Goal: Navigation & Orientation: Find specific page/section

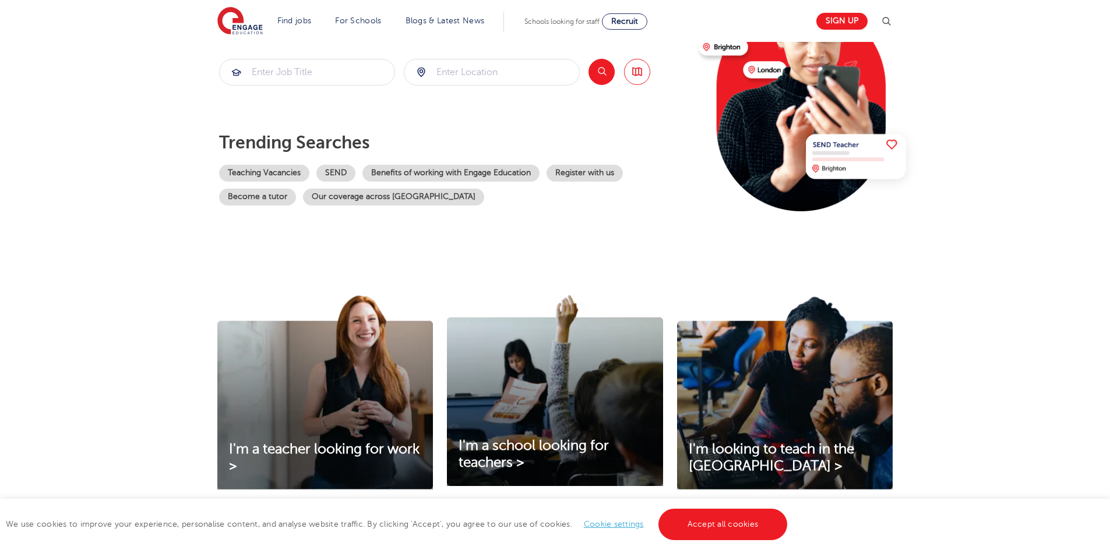
scroll to position [175, 0]
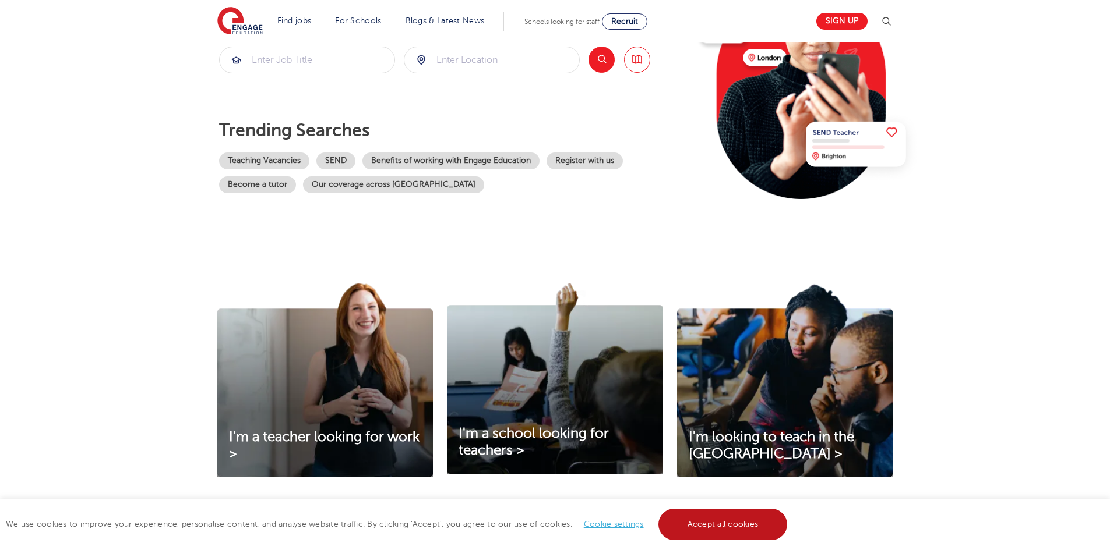
click at [712, 529] on link "Accept all cookies" at bounding box center [722, 524] width 129 height 31
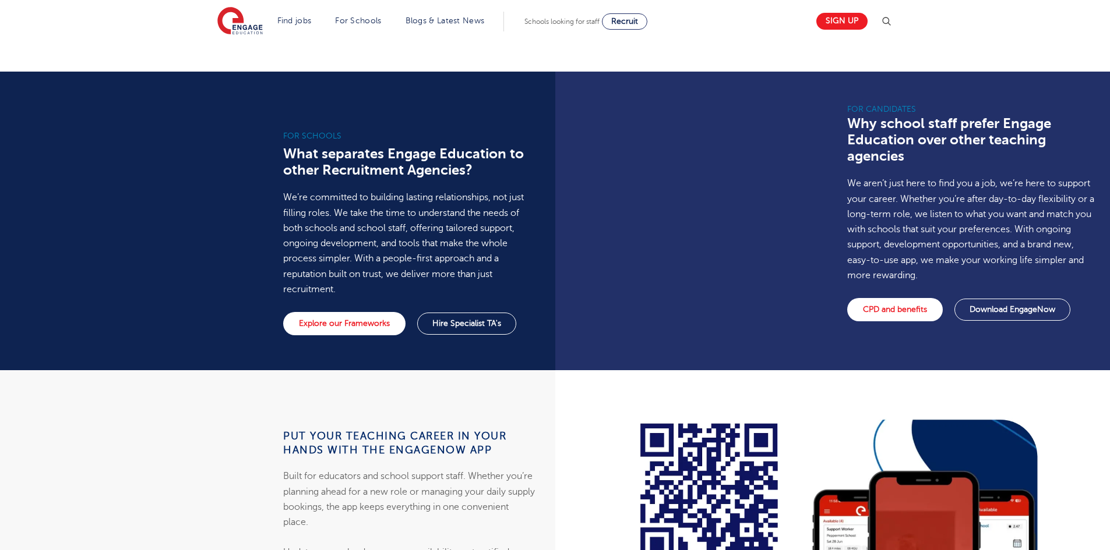
scroll to position [815, 0]
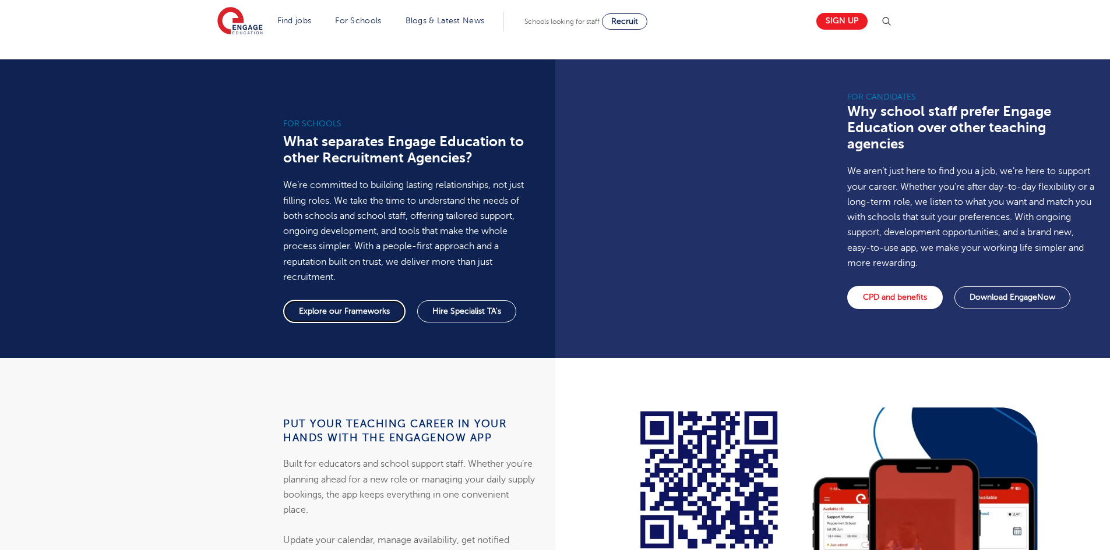
click at [349, 300] on link "Explore our Frameworks" at bounding box center [344, 311] width 122 height 23
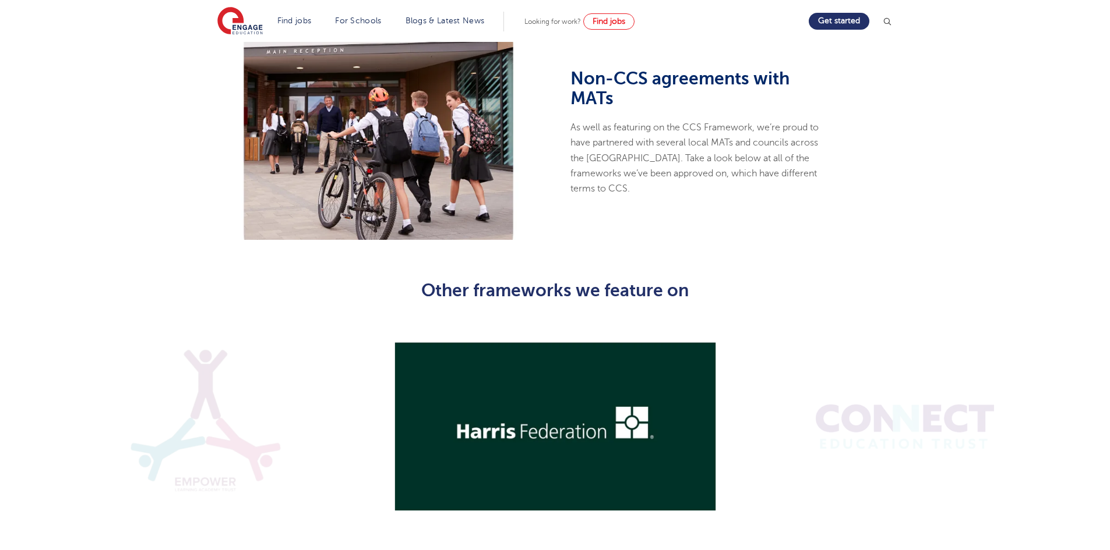
scroll to position [1206, 0]
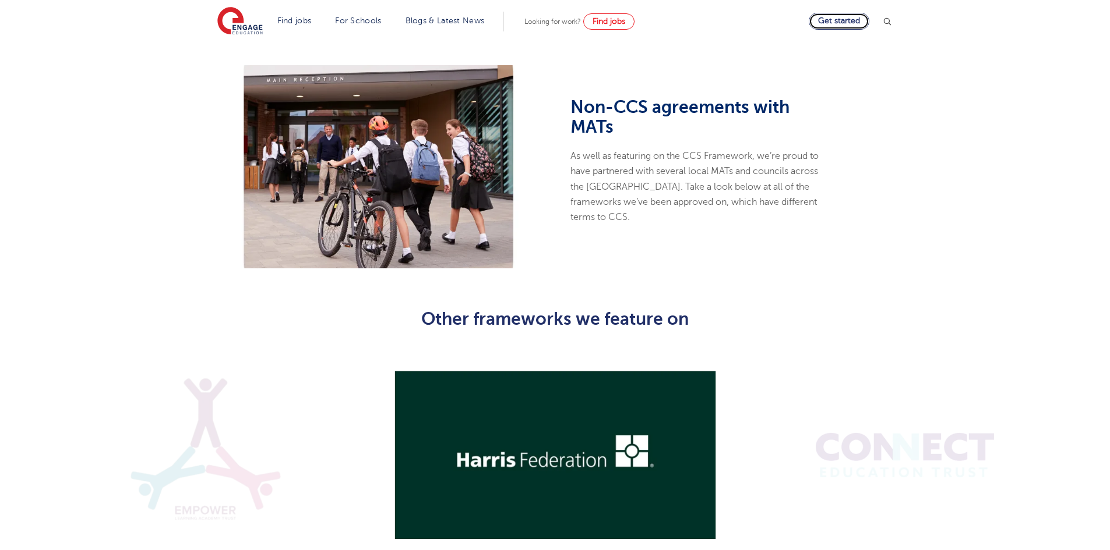
click at [837, 19] on link "Get started" at bounding box center [838, 21] width 61 height 17
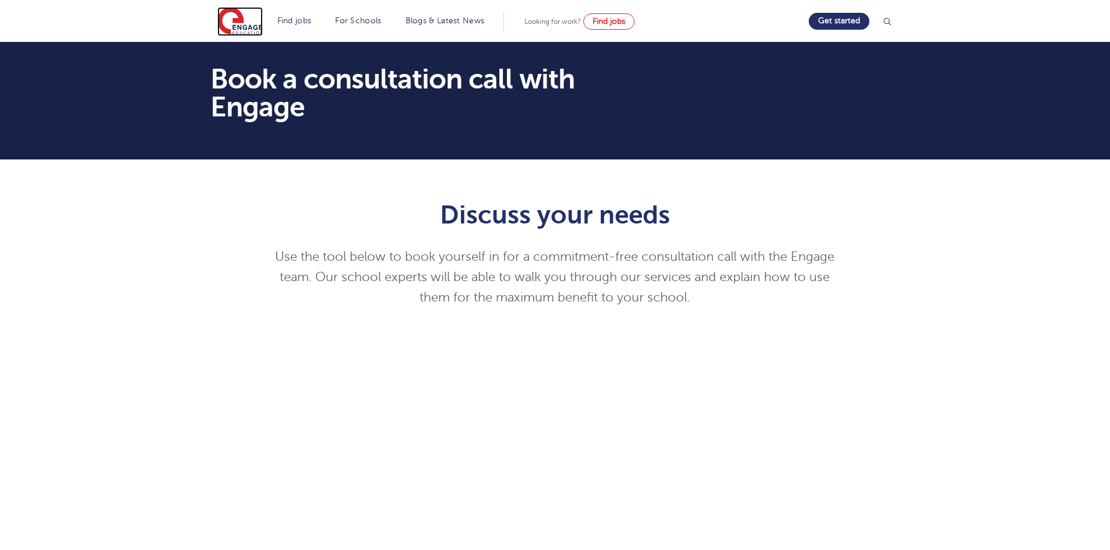
click at [257, 26] on img at bounding box center [239, 21] width 45 height 29
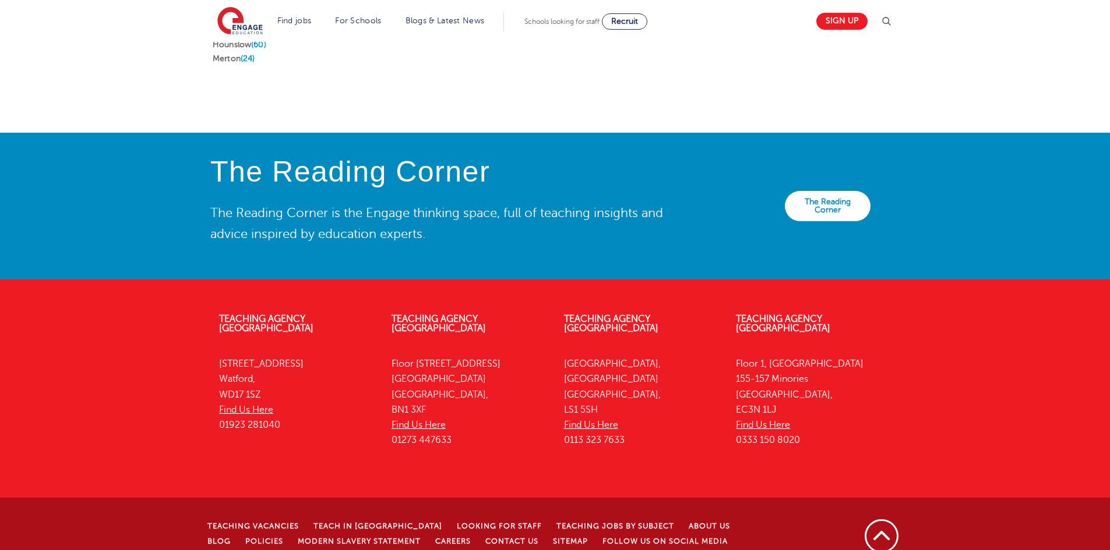
scroll to position [2573, 0]
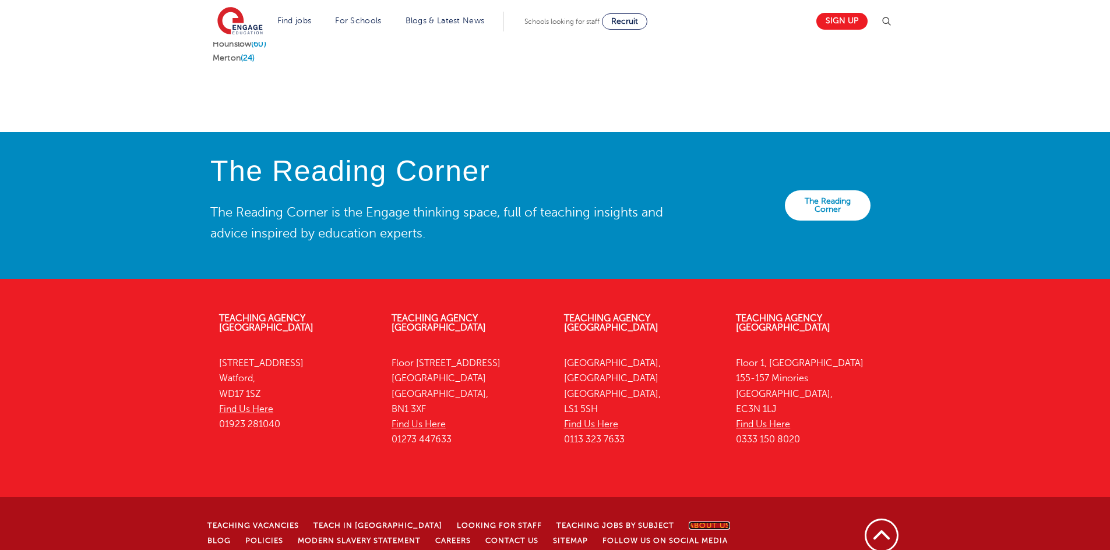
click at [689, 522] on link "About Us" at bounding box center [709, 526] width 41 height 8
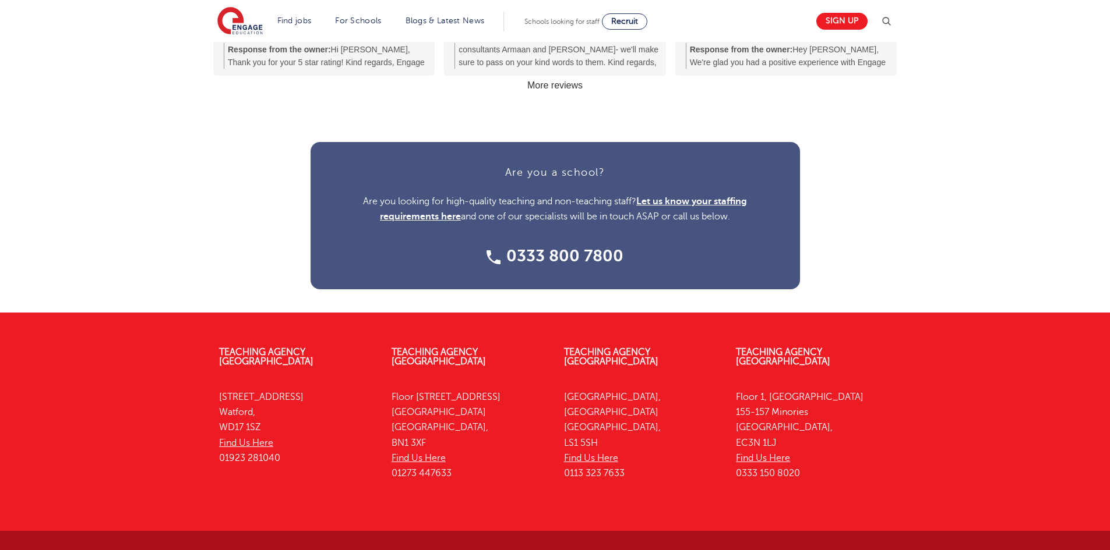
scroll to position [1461, 0]
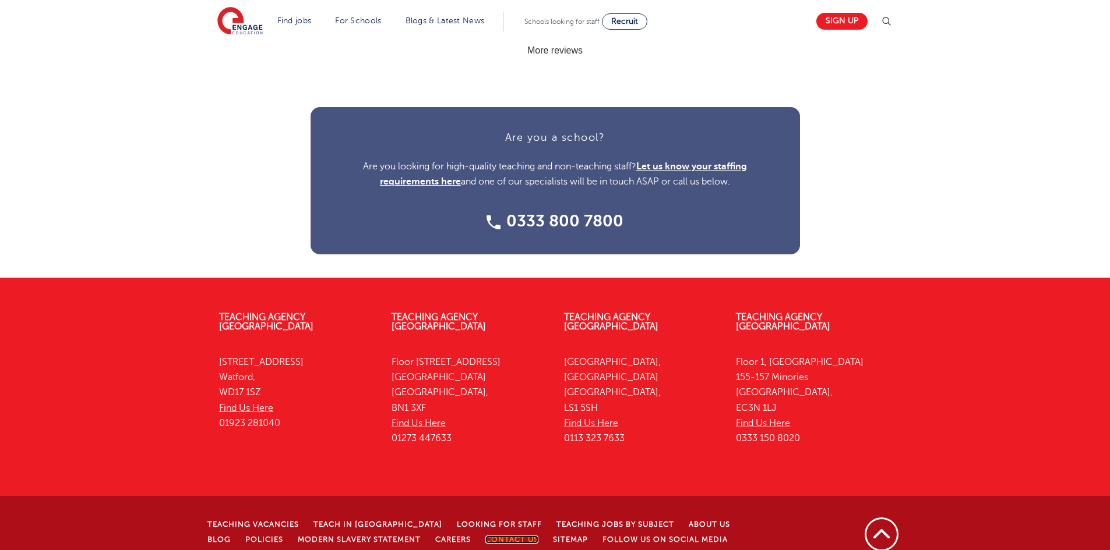
click at [485, 536] on link "Contact Us" at bounding box center [511, 540] width 53 height 8
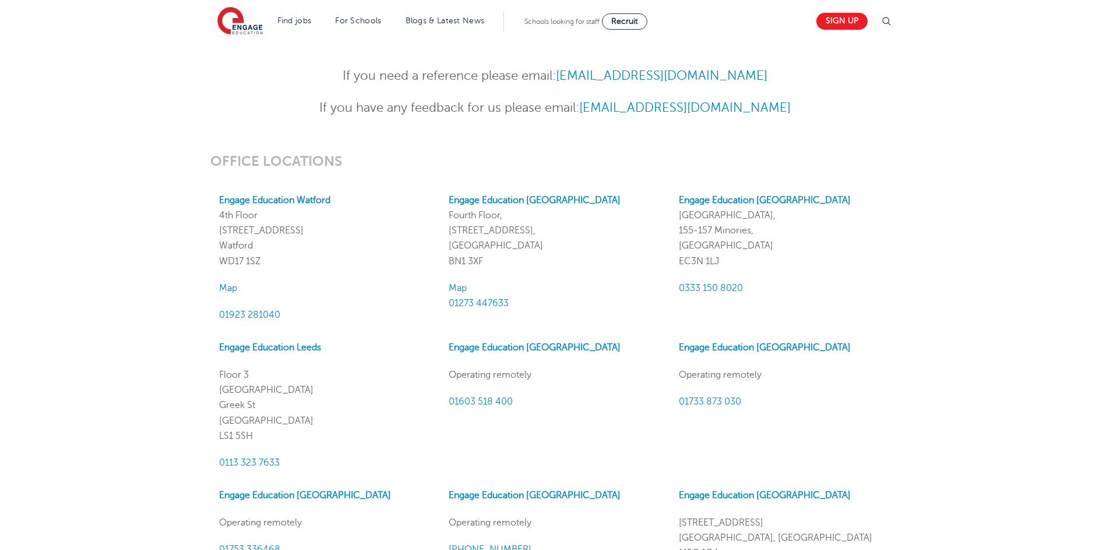
scroll to position [932, 0]
